Goal: Task Accomplishment & Management: Manage account settings

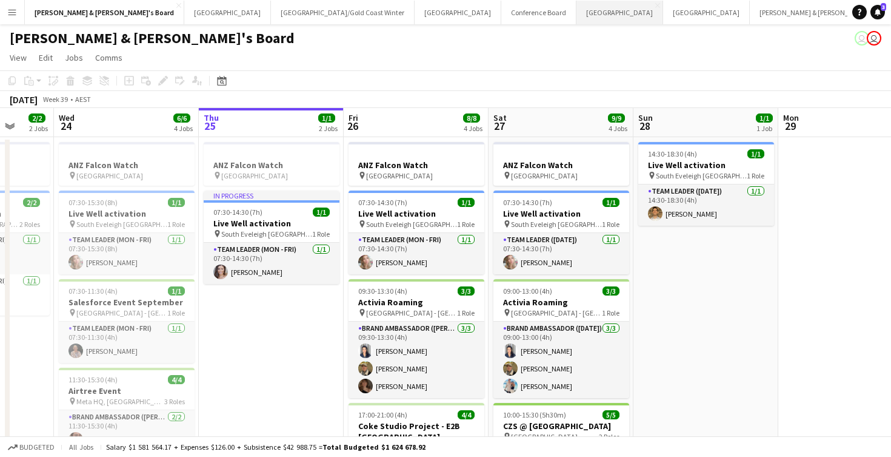
click at [577, 12] on button "Melbourne Close" at bounding box center [620, 13] width 87 height 24
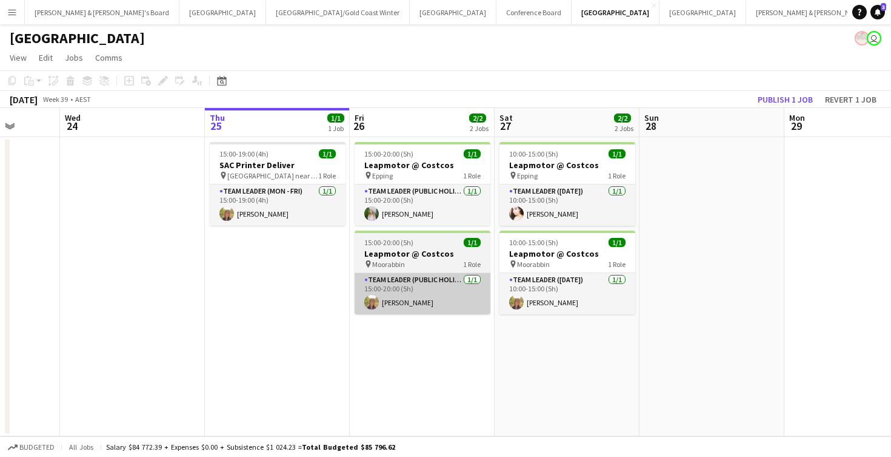
scroll to position [0, 374]
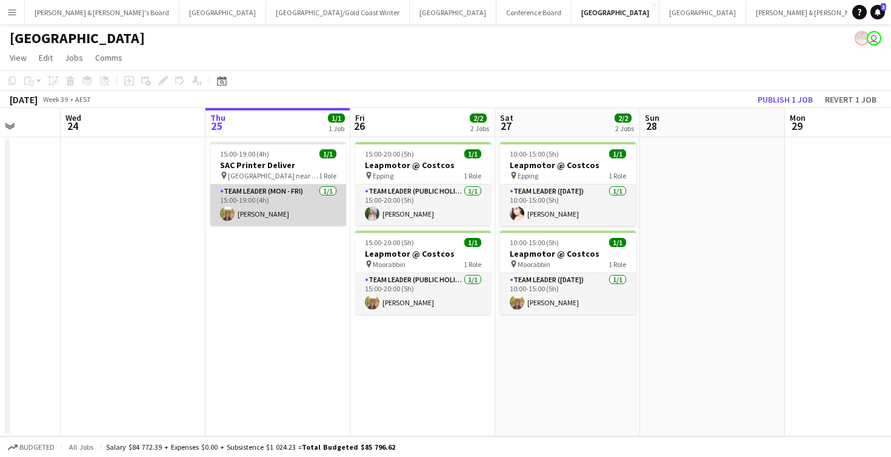
click at [278, 206] on app-card-role "Team Leader (Mon - Fri) [DATE] 15:00-19:00 (4h) [PERSON_NAME]" at bounding box center [278, 204] width 136 height 41
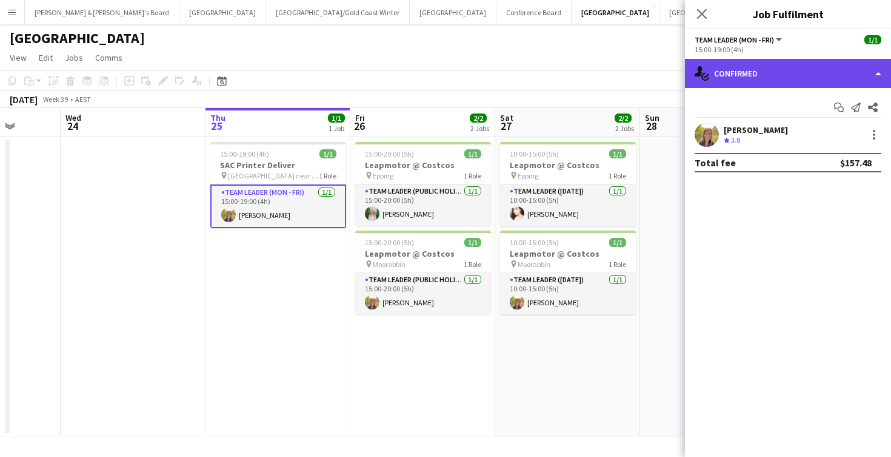
click at [785, 70] on div "single-neutral-actions-check-2 Confirmed" at bounding box center [788, 73] width 206 height 29
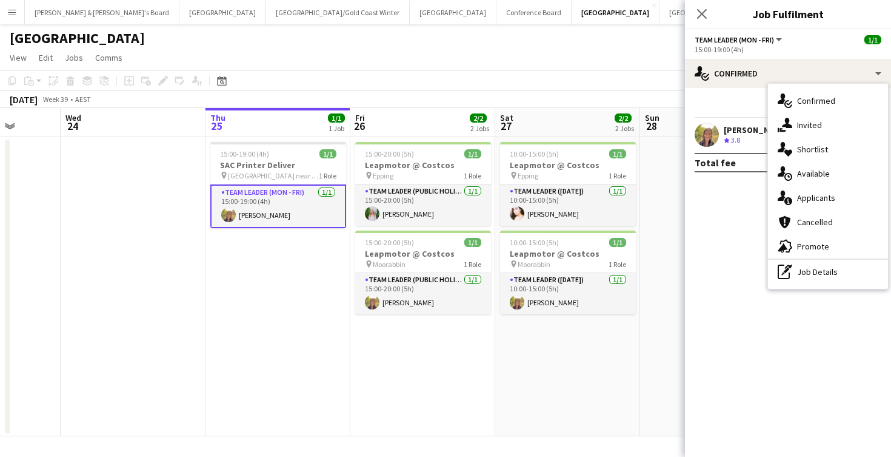
click at [665, 227] on app-date-cell at bounding box center [712, 286] width 145 height 299
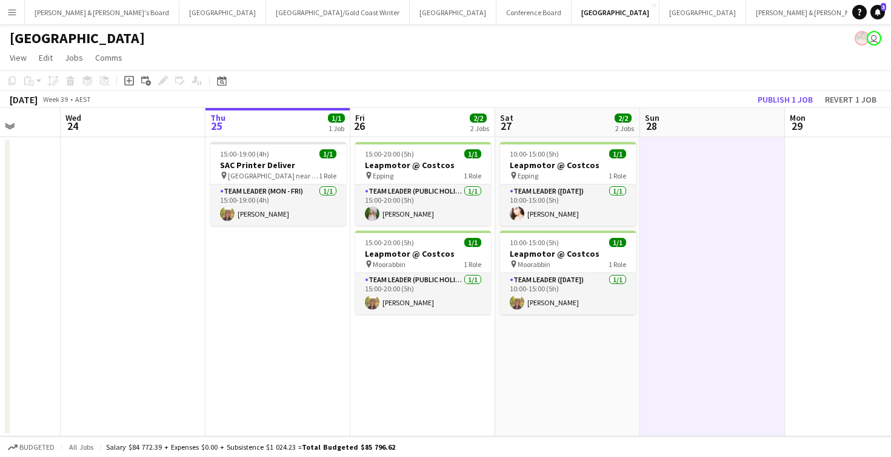
click at [293, 312] on app-date-cell "15:00-19:00 (4h) 1/1 SAC Printer Deliver pin [GEOGRAPHIC_DATA] near MCG 1 Role …" at bounding box center [278, 286] width 145 height 299
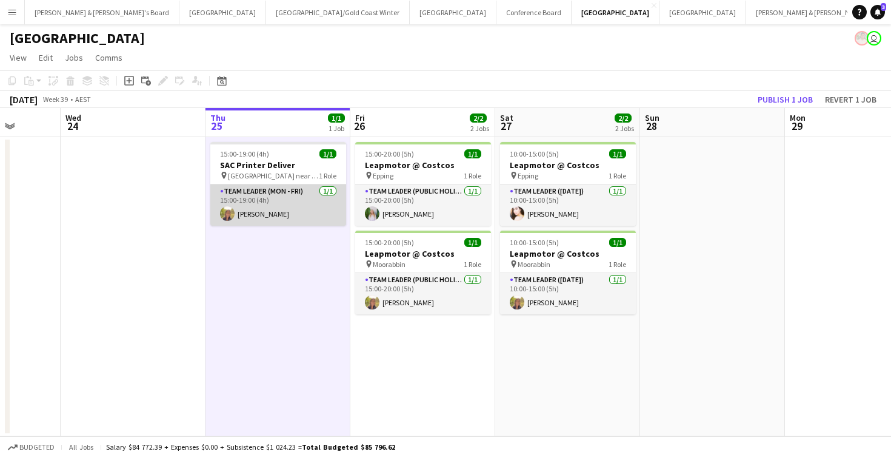
click at [305, 199] on app-card-role "Team Leader (Mon - Fri) [DATE] 15:00-19:00 (4h) [PERSON_NAME]" at bounding box center [278, 204] width 136 height 41
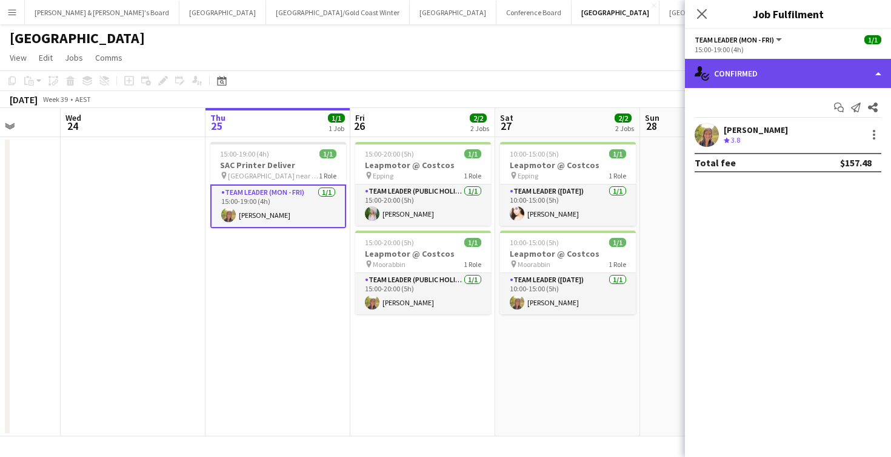
click at [797, 70] on div "single-neutral-actions-check-2 Confirmed" at bounding box center [788, 73] width 206 height 29
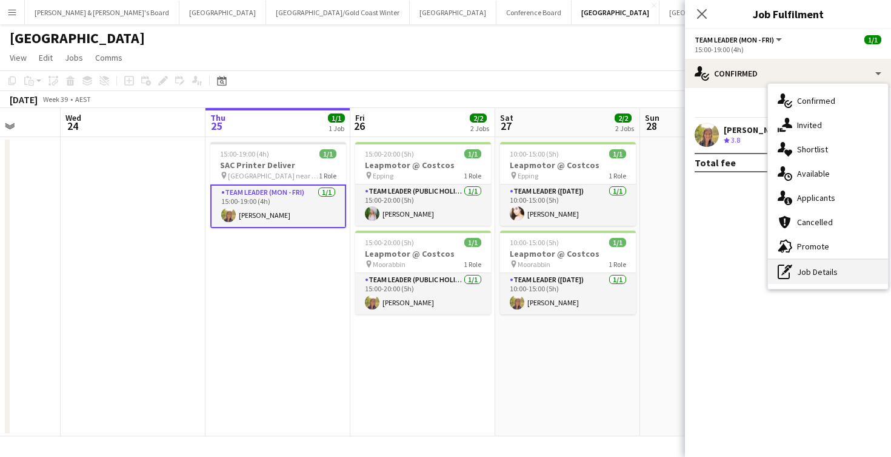
click at [814, 272] on div "pen-write Job Details" at bounding box center [828, 272] width 120 height 24
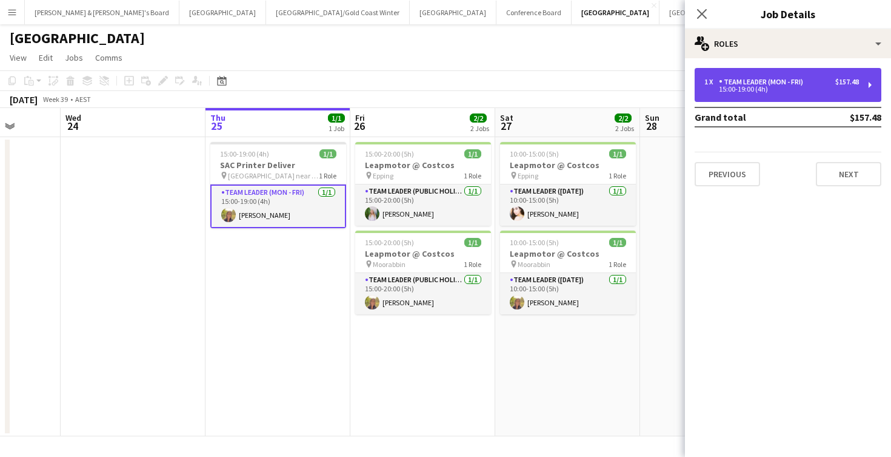
click at [785, 96] on div "1 x Team Leader (Mon - Fri) $157.48 15:00-19:00 (4h)" at bounding box center [788, 85] width 187 height 34
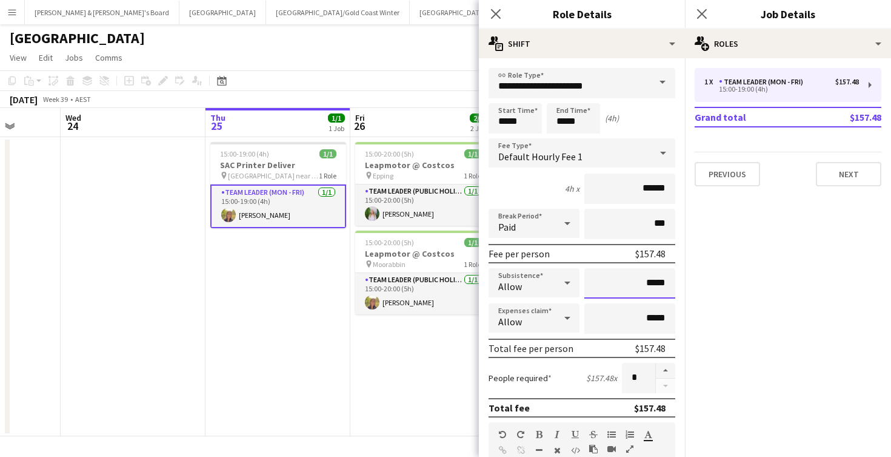
drag, startPoint x: 650, startPoint y: 281, endPoint x: 683, endPoint y: 281, distance: 33.4
click at [683, 281] on form "**********" at bounding box center [582, 445] width 206 height 754
type input "******"
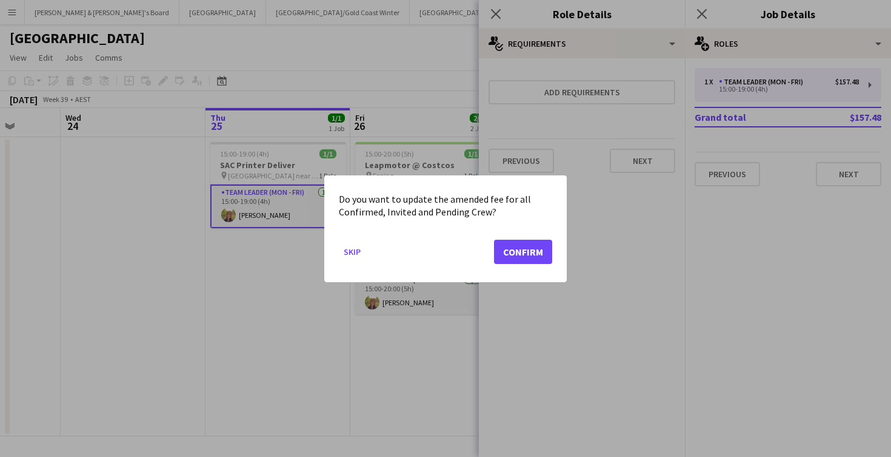
click at [521, 250] on button "Confirm" at bounding box center [523, 251] width 58 height 24
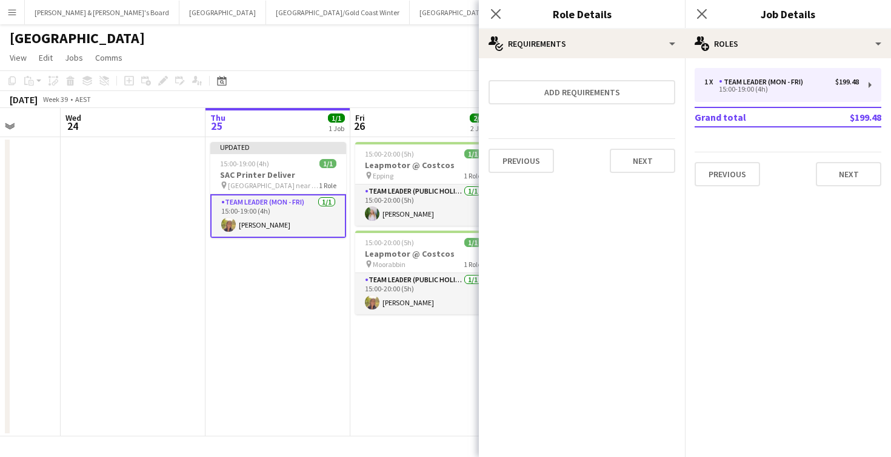
click at [344, 320] on app-date-cell "Updated 15:00-19:00 (4h) 1/1 SAC Printer Deliver pin [GEOGRAPHIC_DATA] near MCG…" at bounding box center [278, 286] width 145 height 299
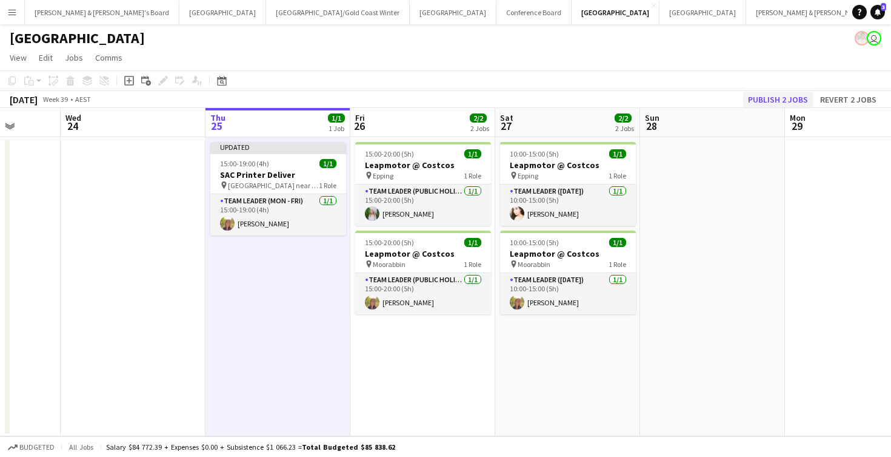
click at [769, 100] on button "Publish 2 jobs" at bounding box center [778, 100] width 70 height 16
